Goal: Task Accomplishment & Management: Manage account settings

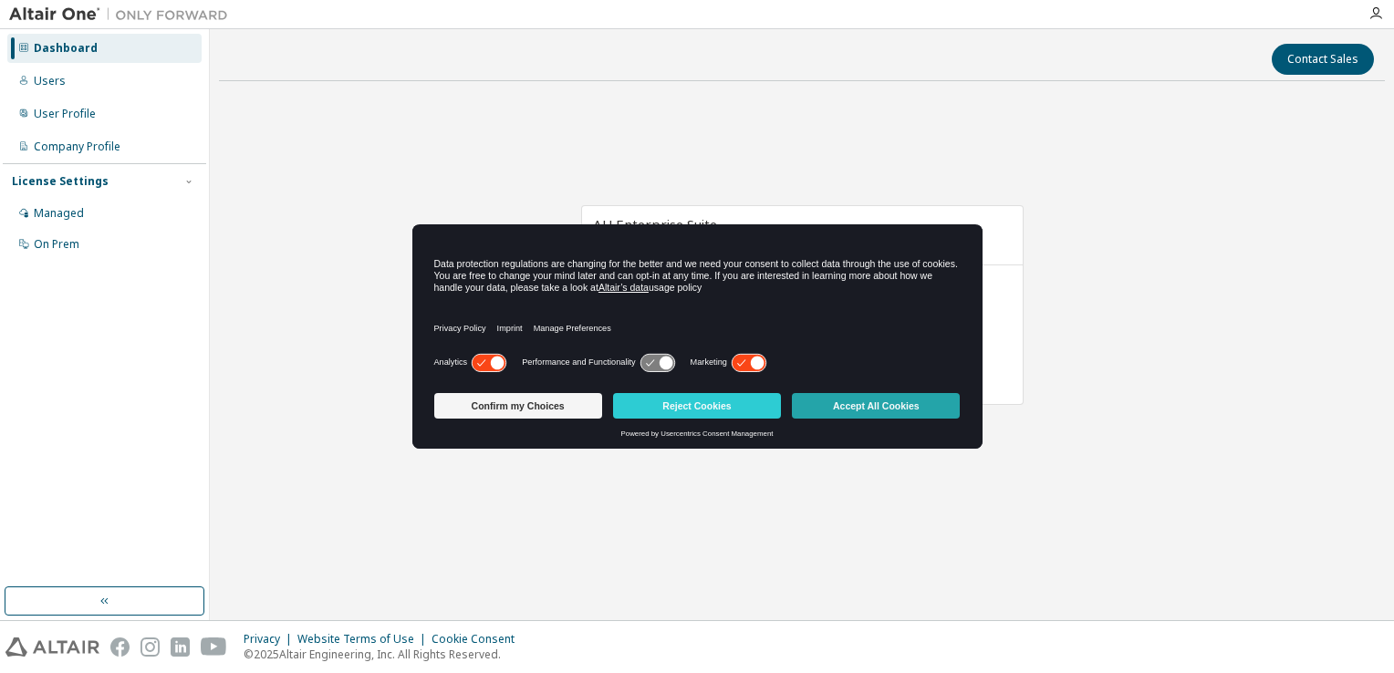
click at [905, 411] on button "Accept All Cookies" at bounding box center [876, 406] width 168 height 26
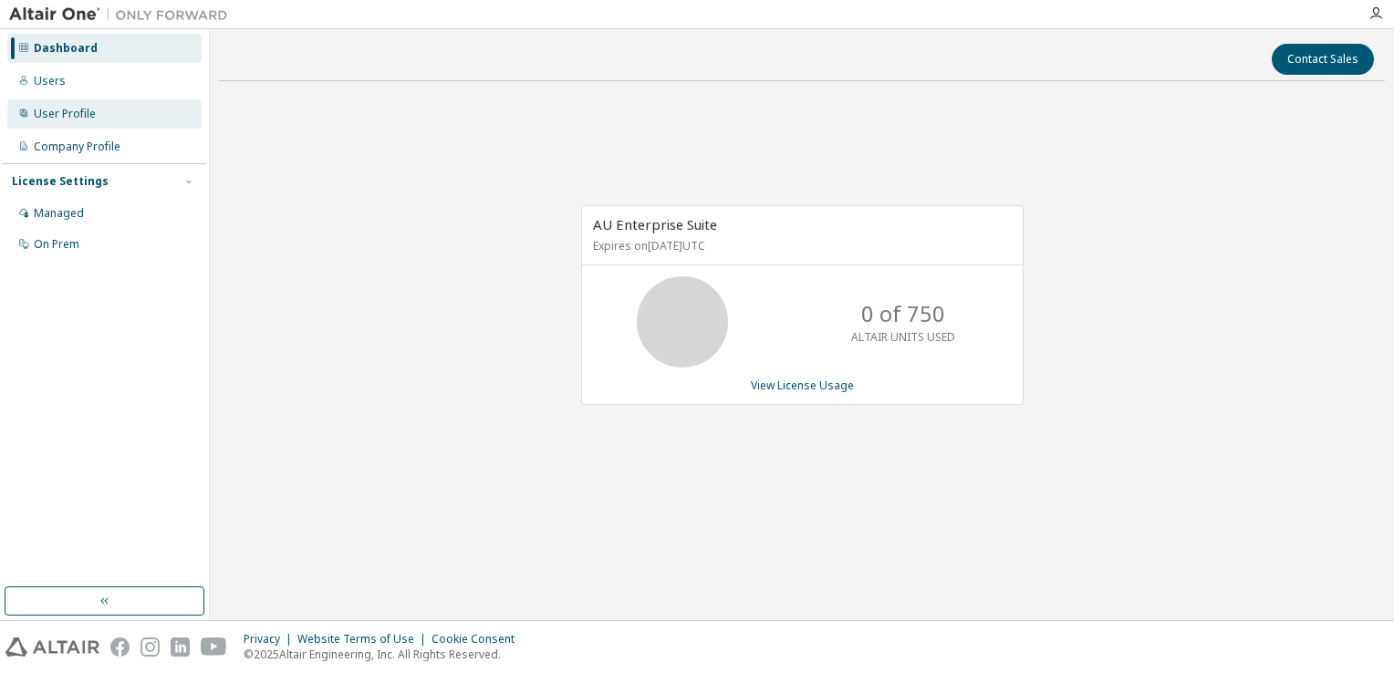
click at [75, 116] on div "User Profile" at bounding box center [65, 114] width 62 height 15
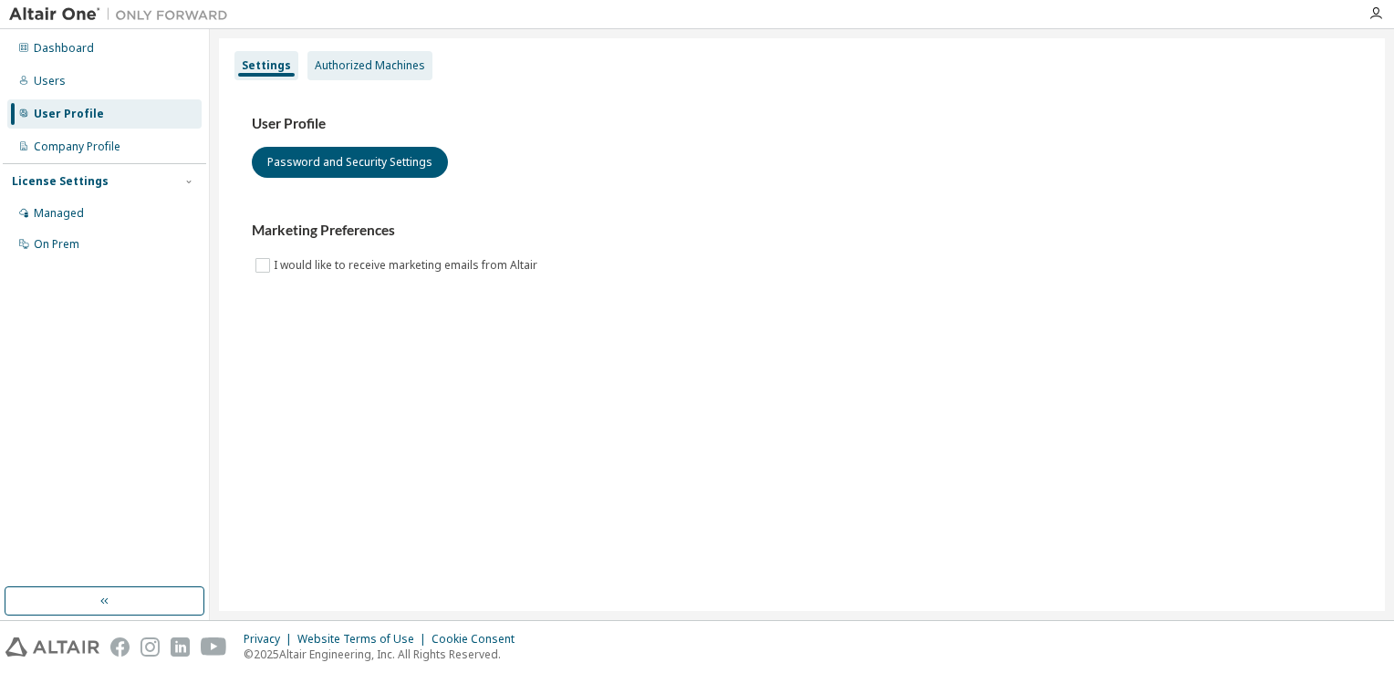
click at [378, 68] on div "Authorized Machines" at bounding box center [370, 65] width 110 height 15
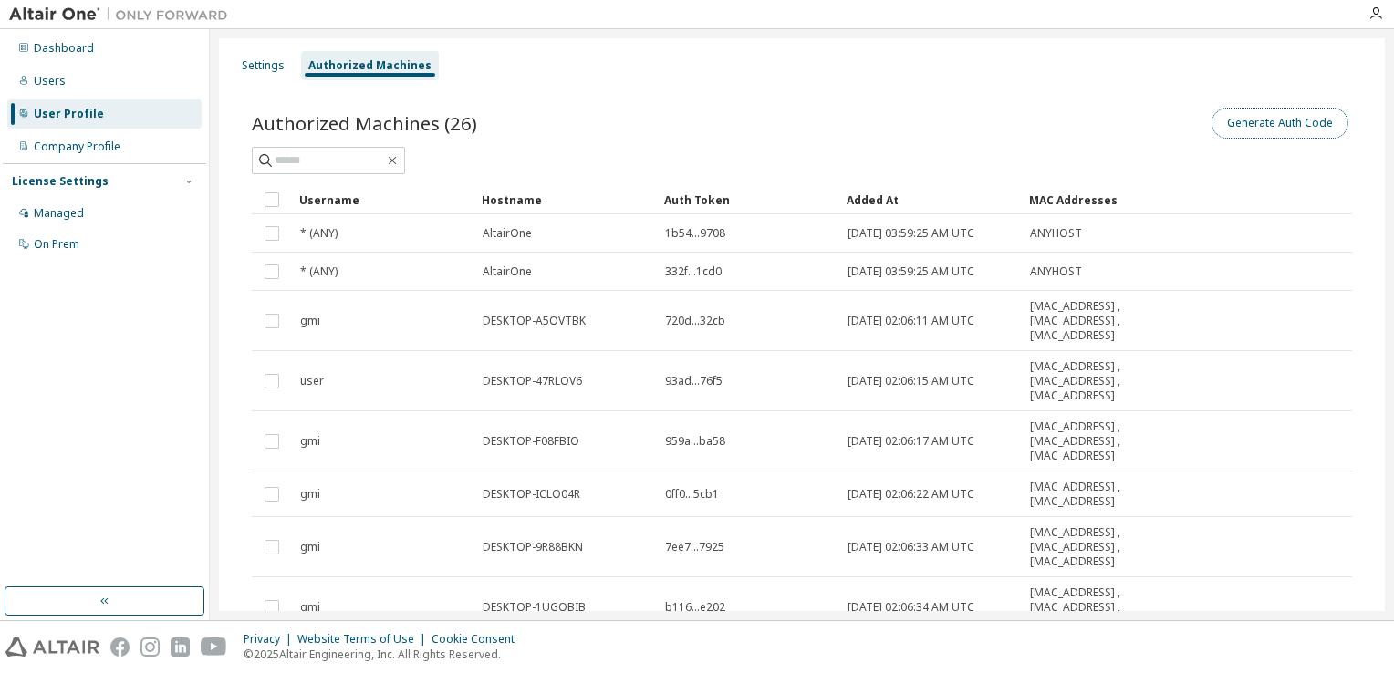
click at [1260, 130] on button "Generate Auth Code" at bounding box center [1280, 123] width 137 height 31
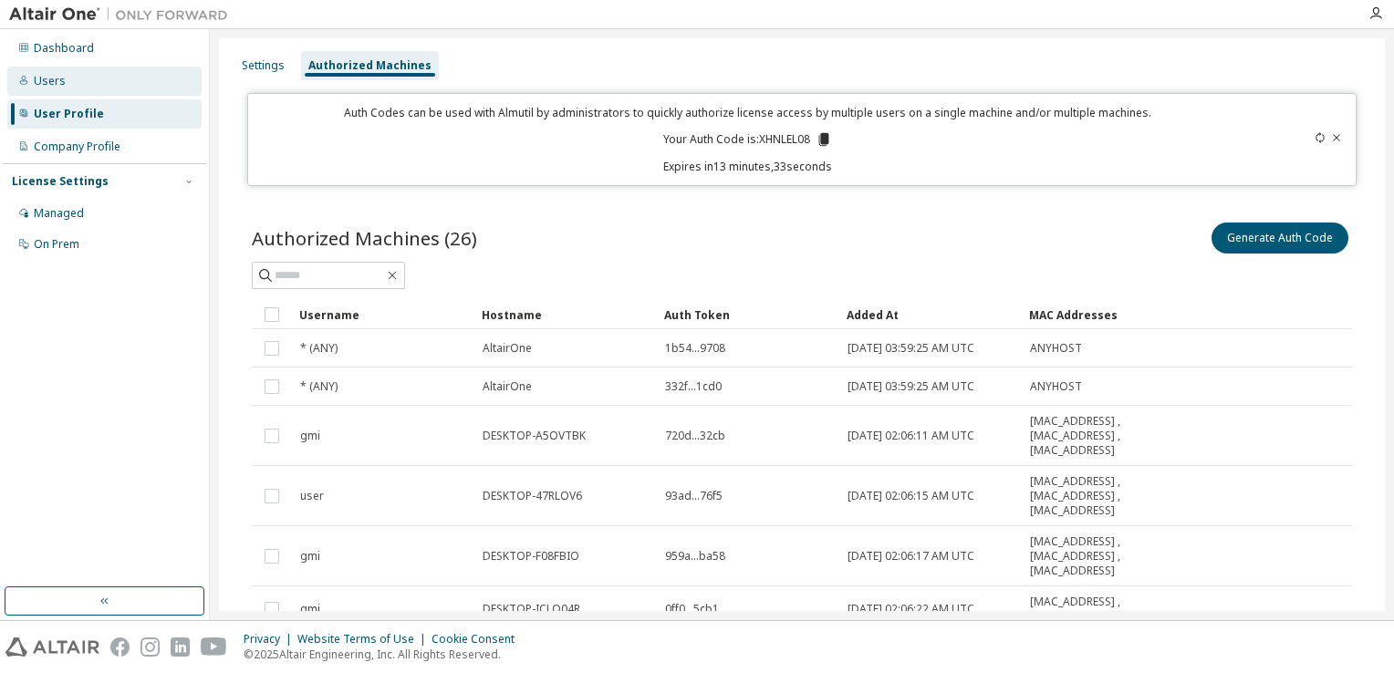
click at [81, 81] on div "Users" at bounding box center [104, 81] width 194 height 29
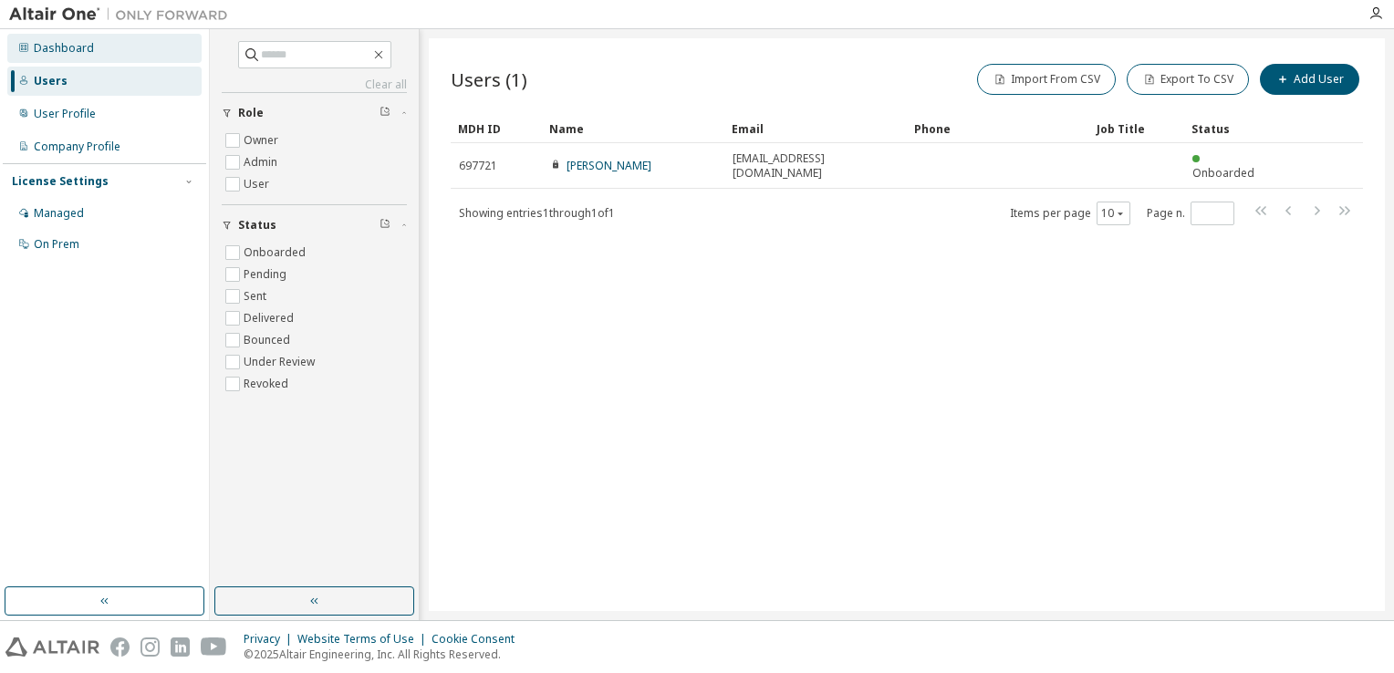
click at [56, 46] on div "Dashboard" at bounding box center [64, 48] width 60 height 15
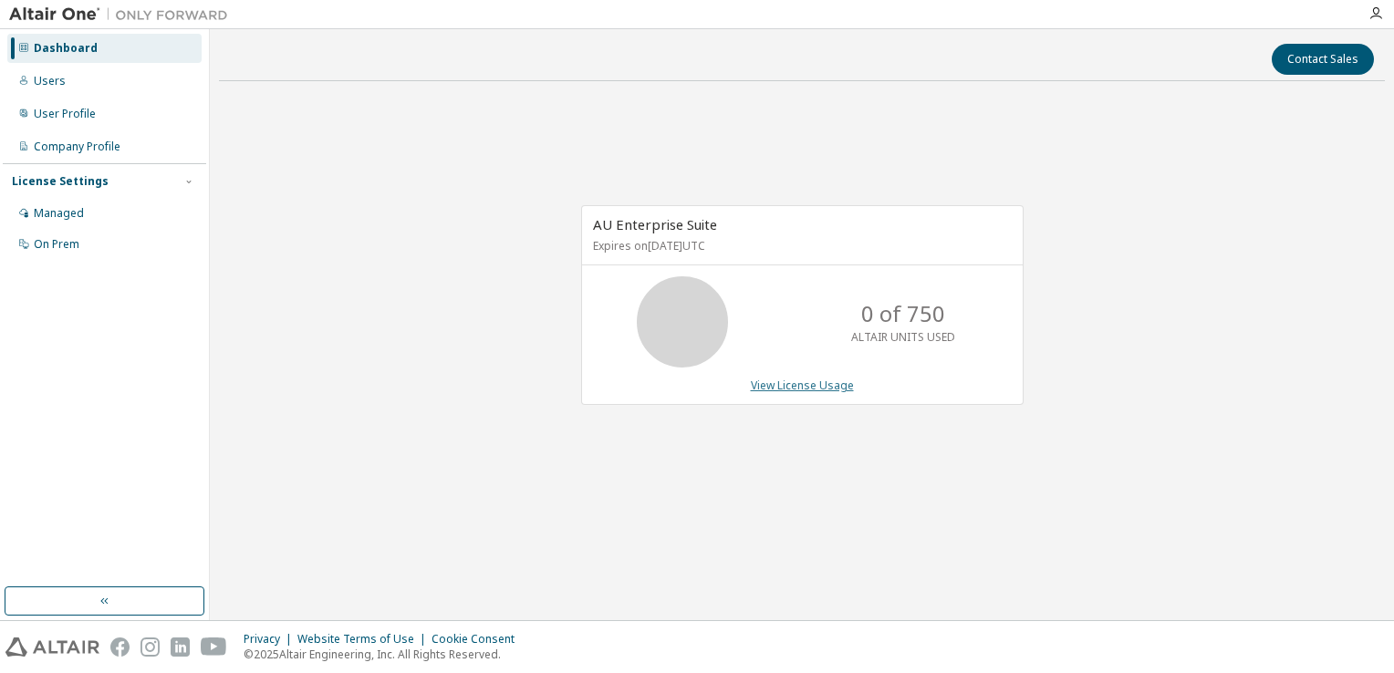
click at [781, 386] on link "View License Usage" at bounding box center [802, 386] width 103 height 16
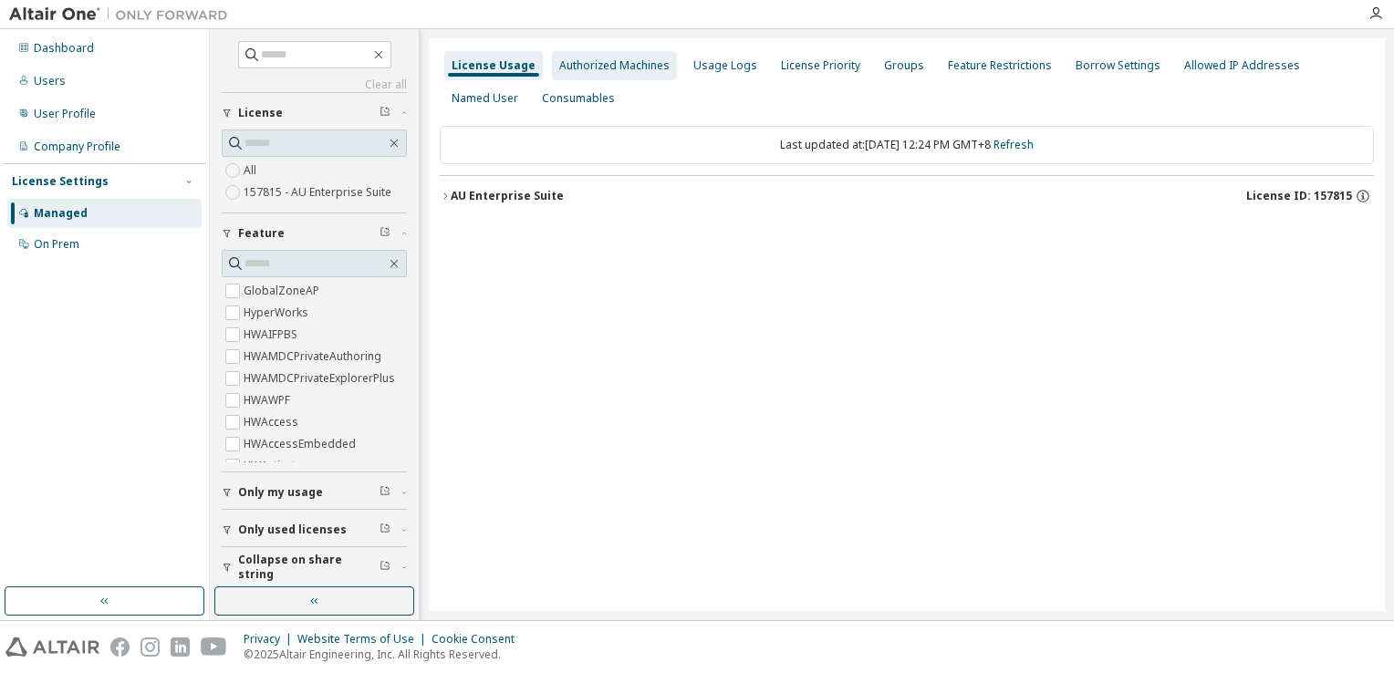
click at [616, 66] on div "Authorized Machines" at bounding box center [614, 65] width 110 height 15
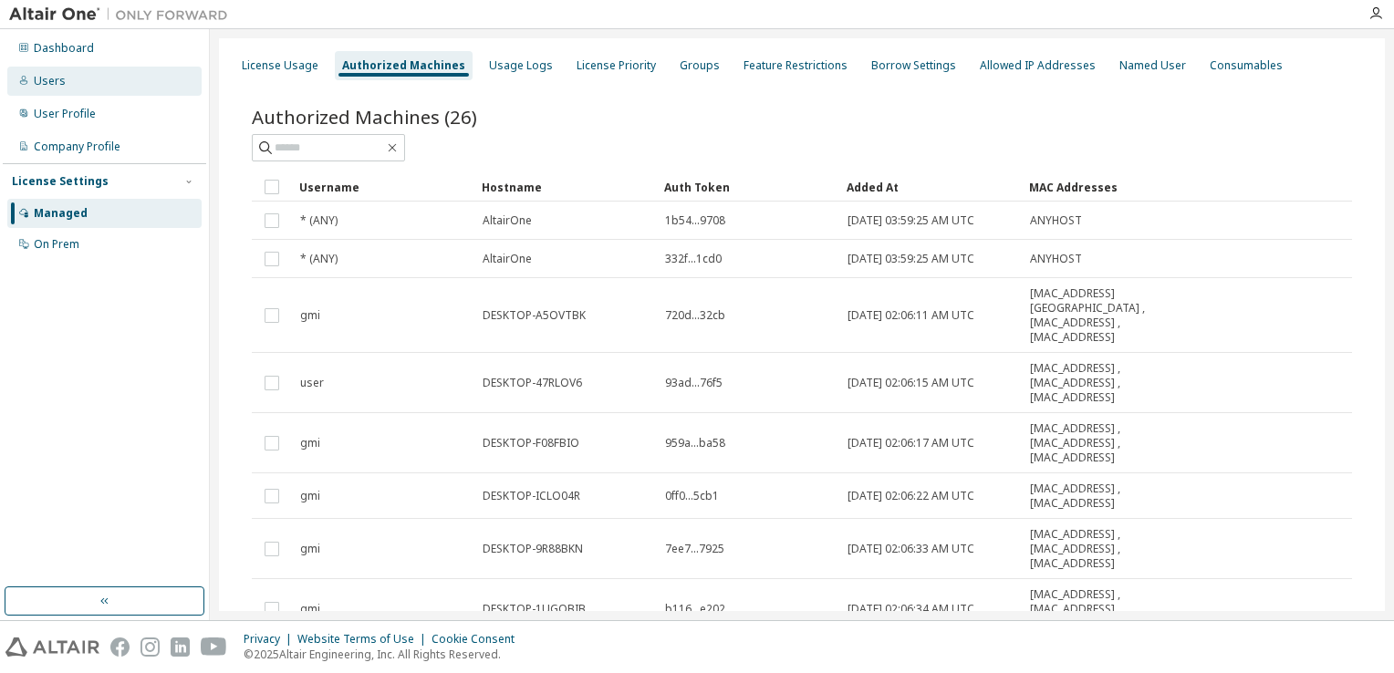
click at [64, 90] on div "Users" at bounding box center [104, 81] width 194 height 29
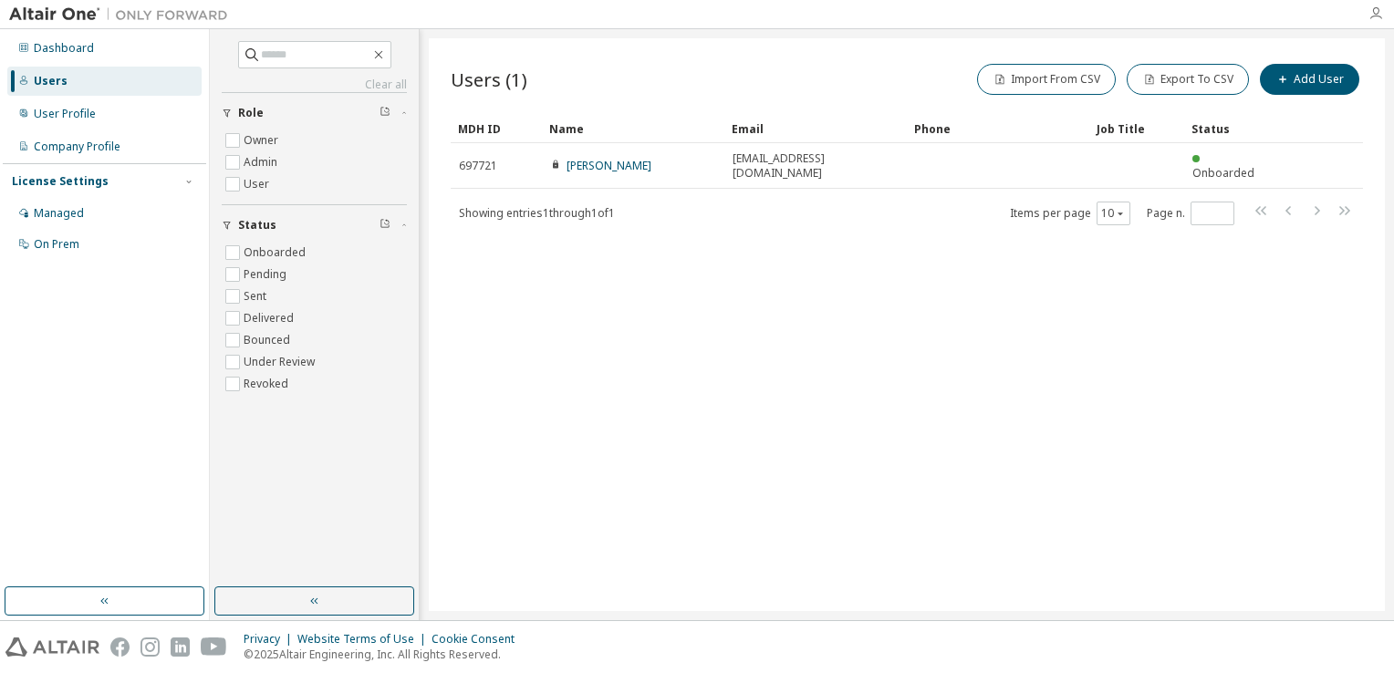
click at [1378, 16] on icon "button" at bounding box center [1376, 13] width 15 height 15
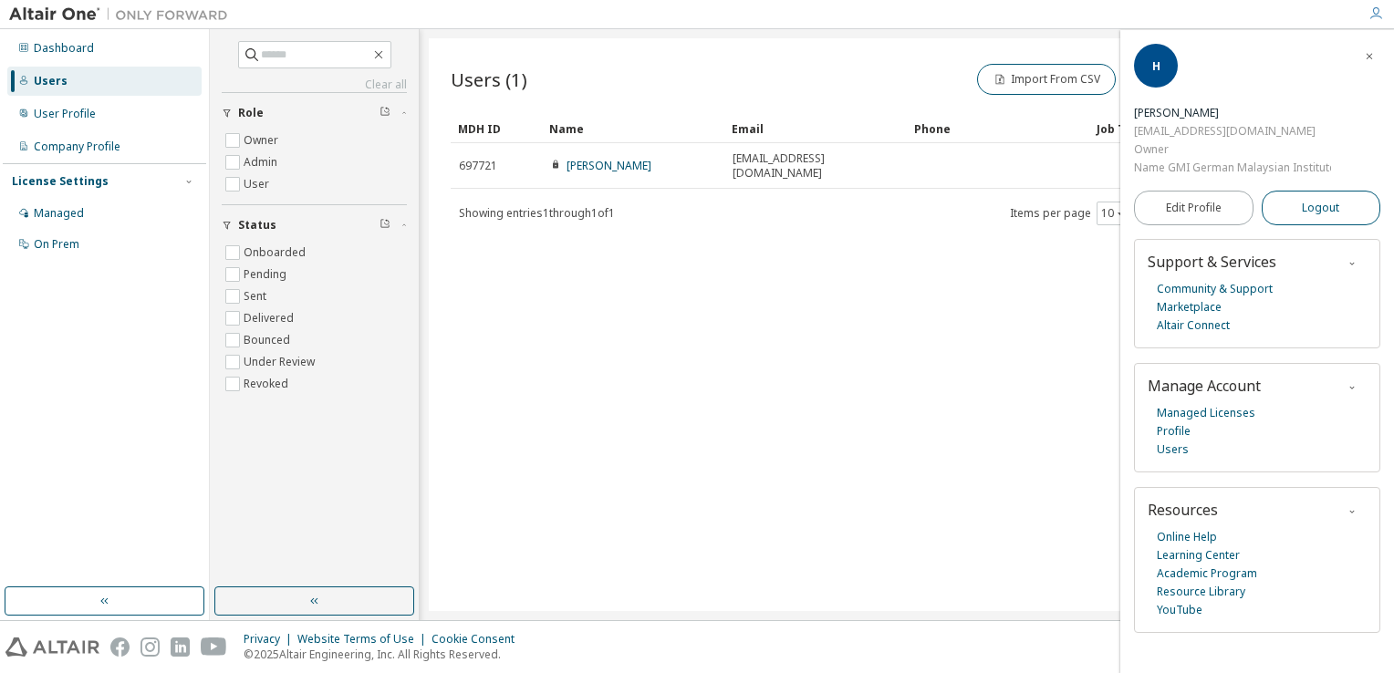
click at [1333, 209] on span "Logout" at bounding box center [1320, 208] width 37 height 18
